Goal: Find specific page/section: Find specific page/section

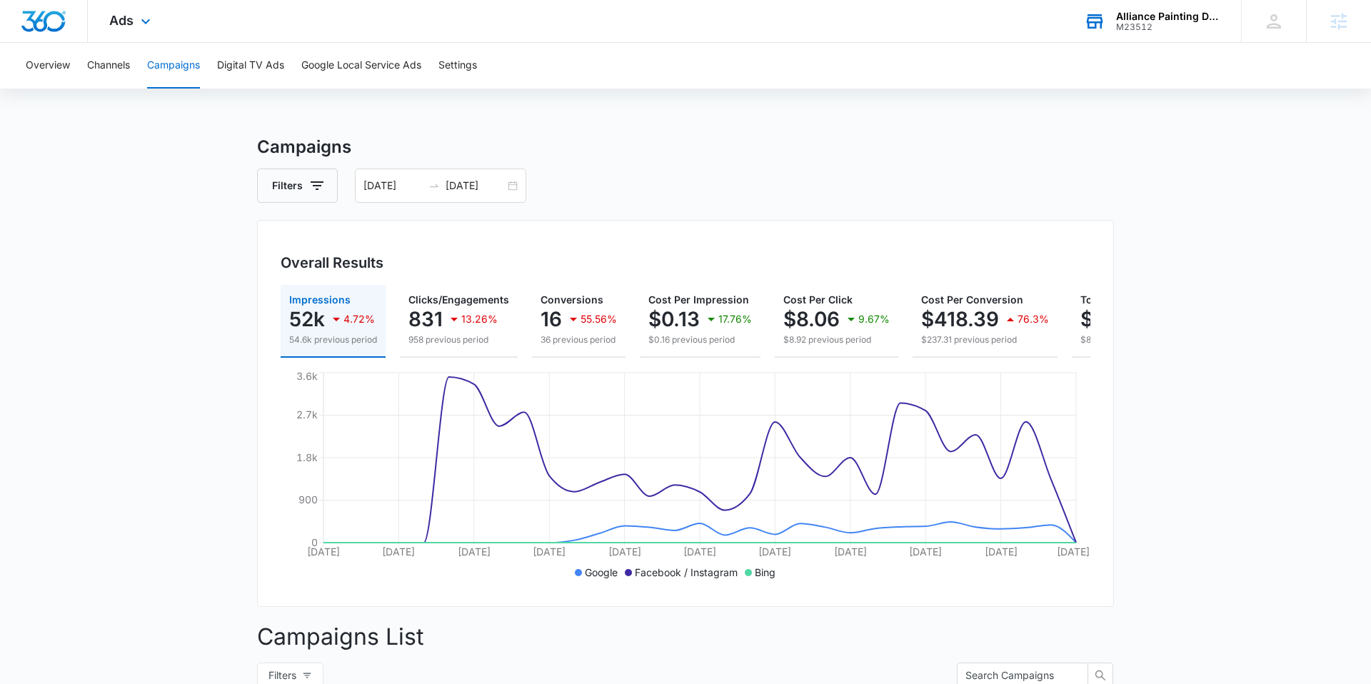
click at [1141, 9] on div "Alliance Painting DFW M23512 Your Accounts View All" at bounding box center [1152, 21] width 179 height 42
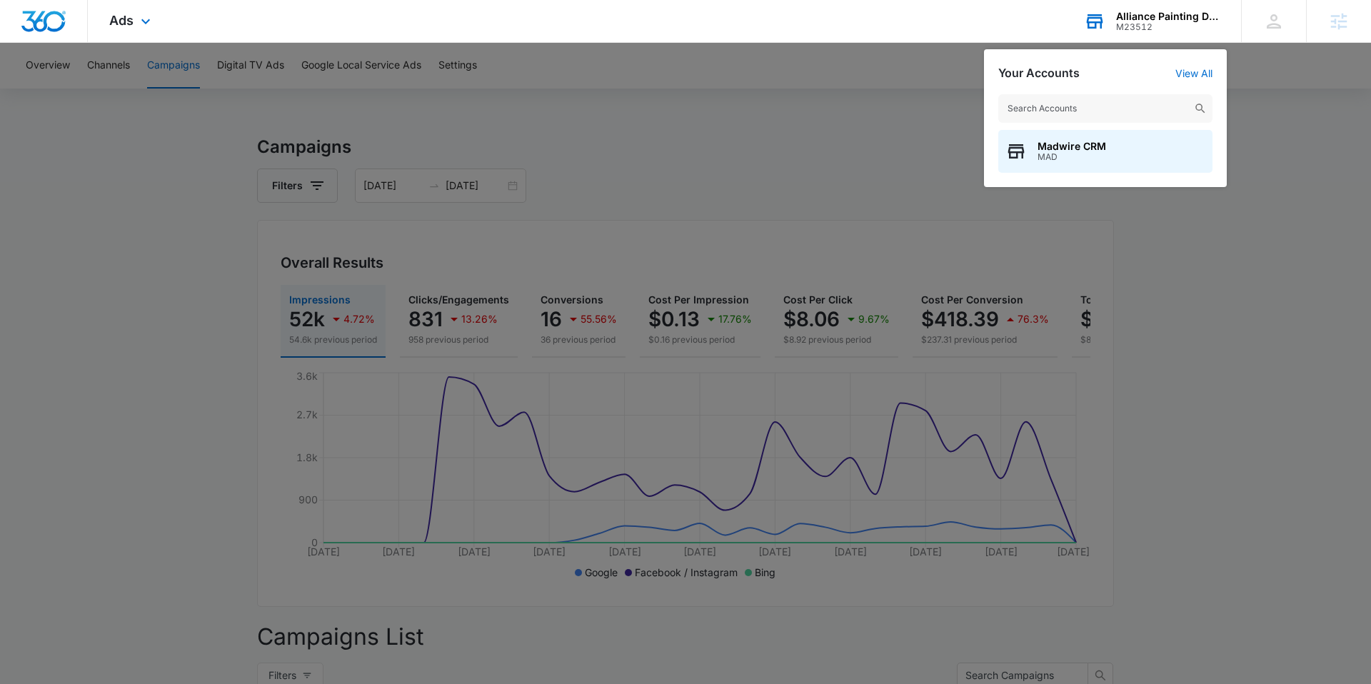
click at [1078, 108] on input "text" at bounding box center [1106, 108] width 214 height 29
type input "freedom rideshare"
click at [1092, 141] on span "Freedom RideShare Rentals" at bounding box center [1106, 146] width 136 height 11
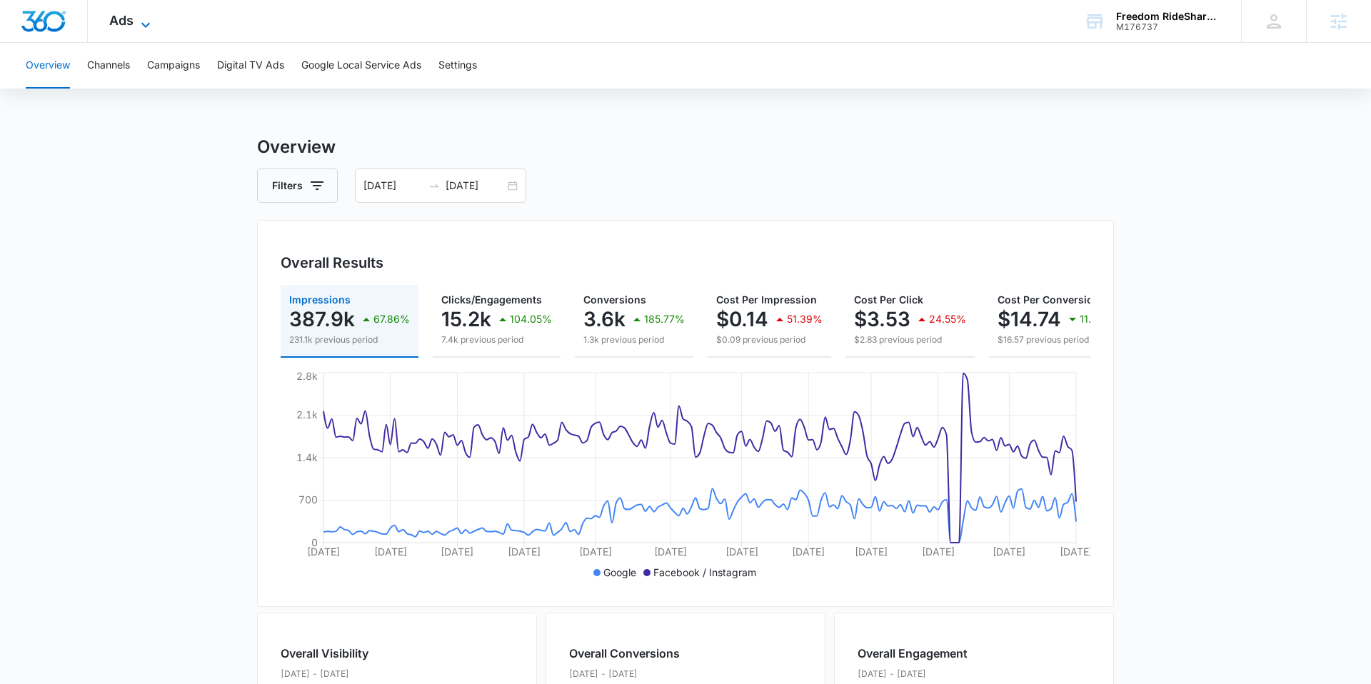
click at [116, 26] on span "Ads" at bounding box center [121, 20] width 24 height 15
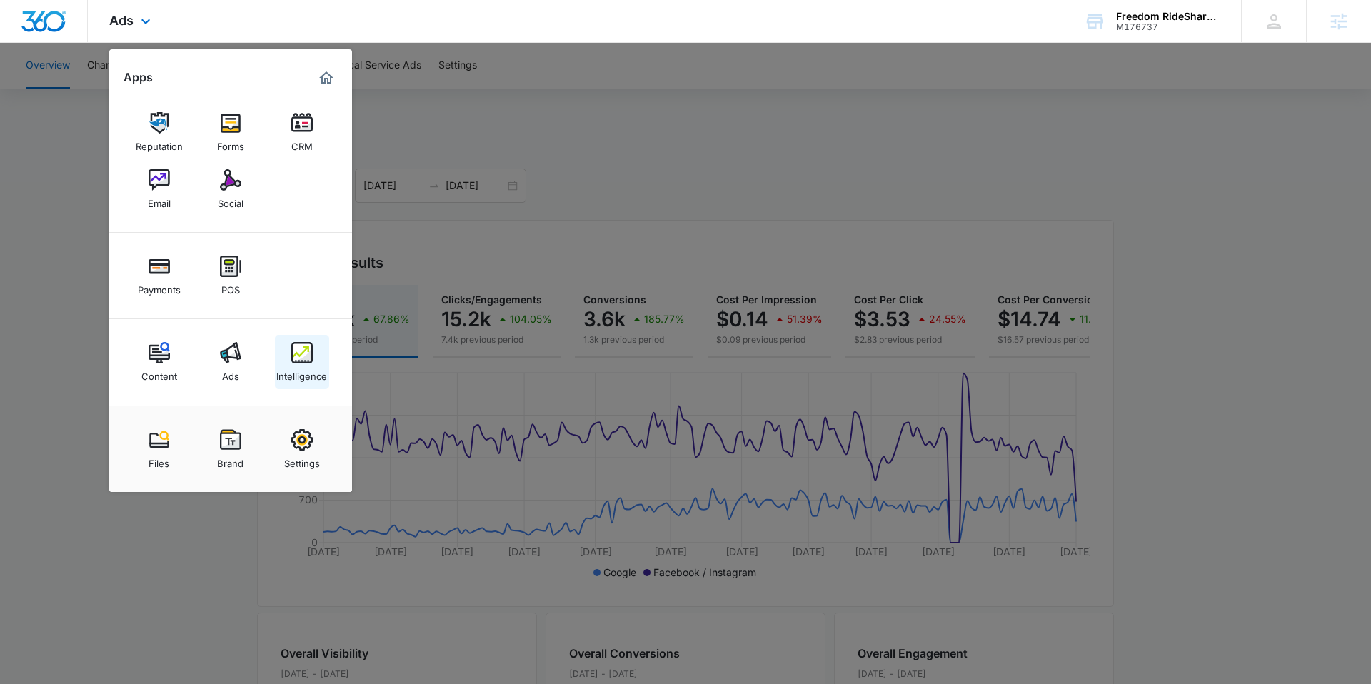
click at [300, 360] on img at bounding box center [301, 352] width 21 height 21
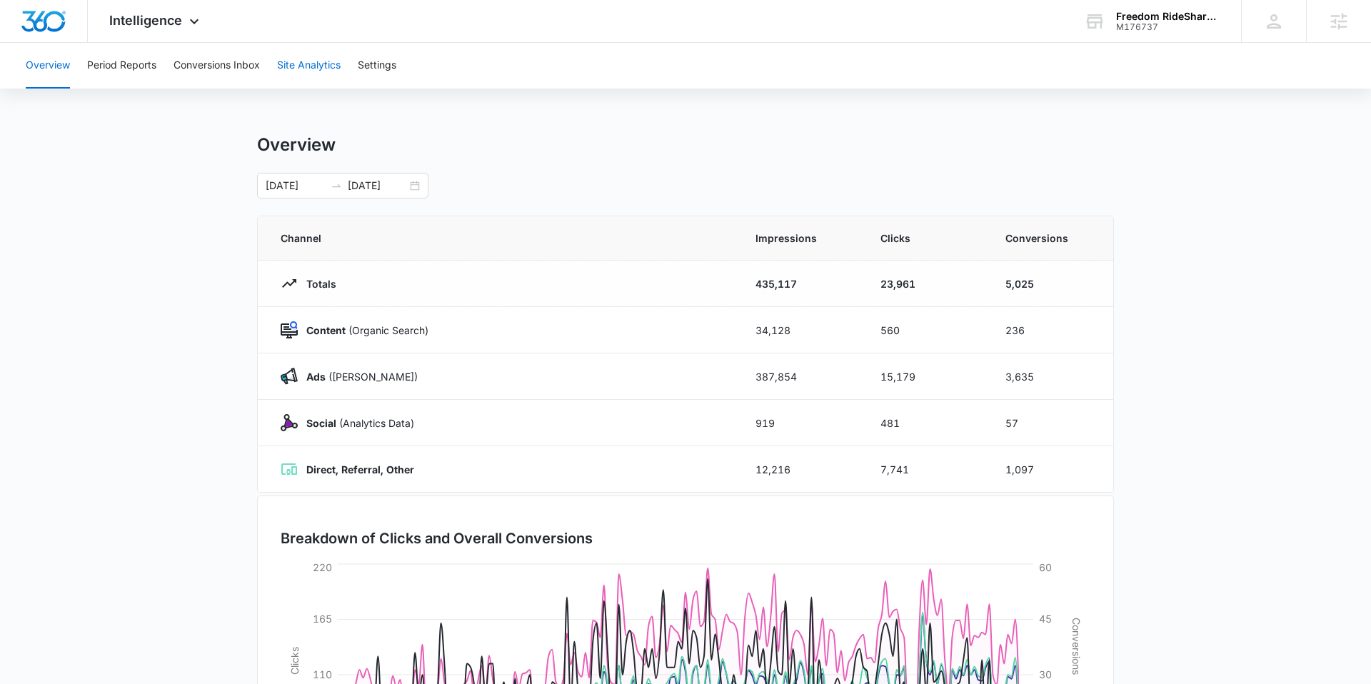
click at [284, 61] on button "Site Analytics" at bounding box center [309, 66] width 64 height 46
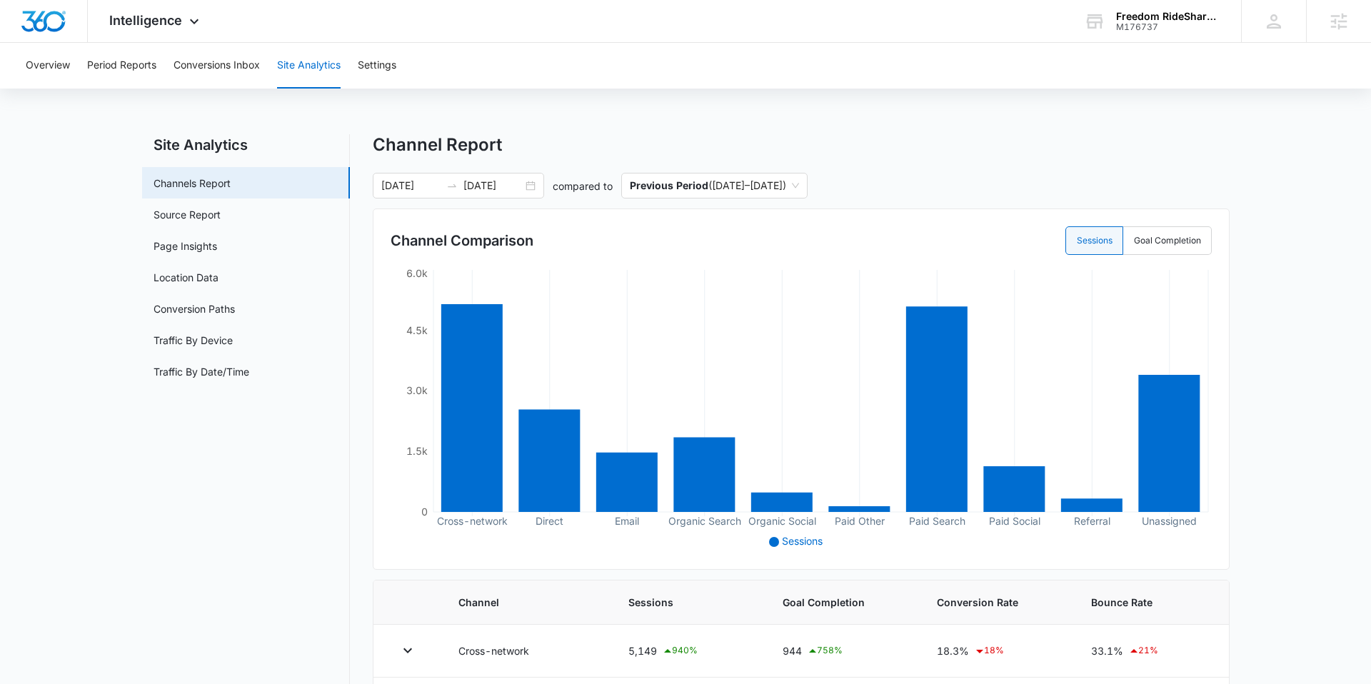
click at [354, 66] on div "Overview Period Reports Conversions Inbox Site Analytics Settings" at bounding box center [685, 66] width 1337 height 46
click at [374, 63] on button "Settings" at bounding box center [377, 66] width 39 height 46
